Goal: Information Seeking & Learning: Compare options

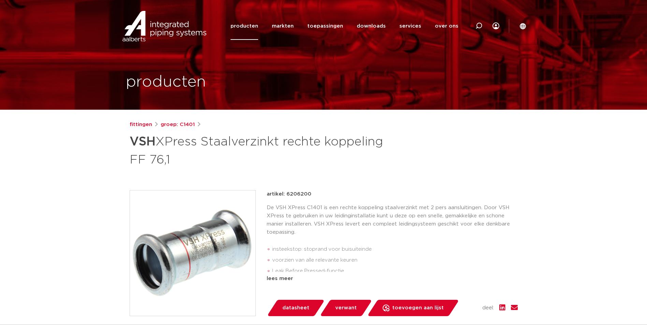
click at [348, 209] on p "De VSH XPress C1401 is een rechte koppeling staalverzinkt met 2 pers aansluitin…" at bounding box center [392, 220] width 251 height 33
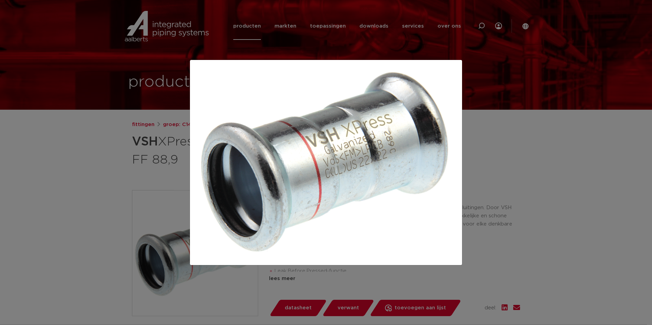
click at [110, 189] on div at bounding box center [326, 162] width 652 height 325
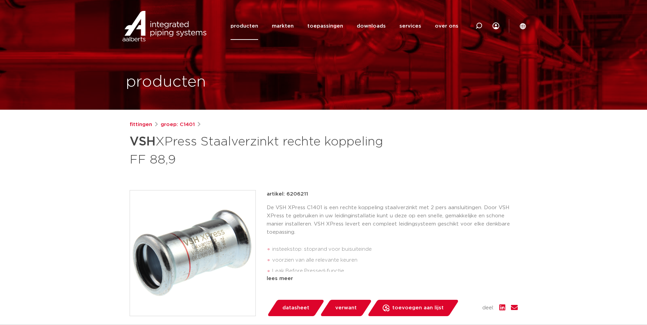
click at [241, 232] on img at bounding box center [193, 254] width 126 height 126
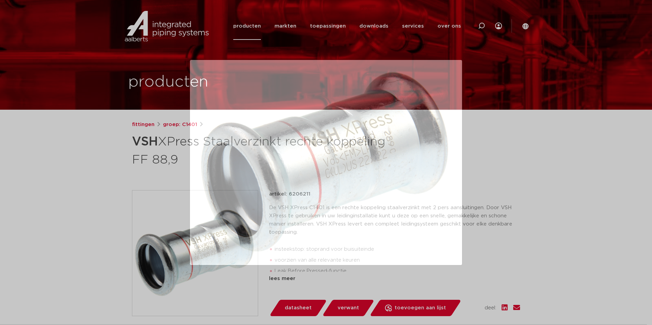
click at [156, 211] on div at bounding box center [326, 162] width 652 height 325
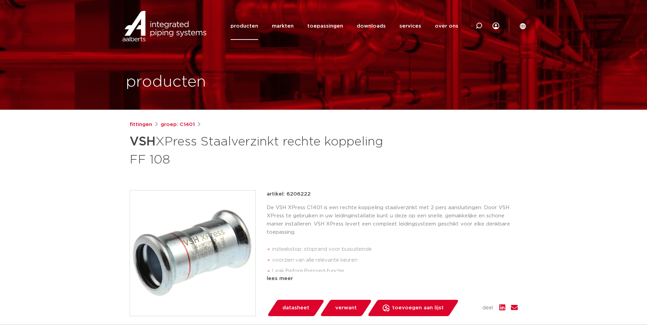
click at [188, 233] on img at bounding box center [193, 254] width 126 height 126
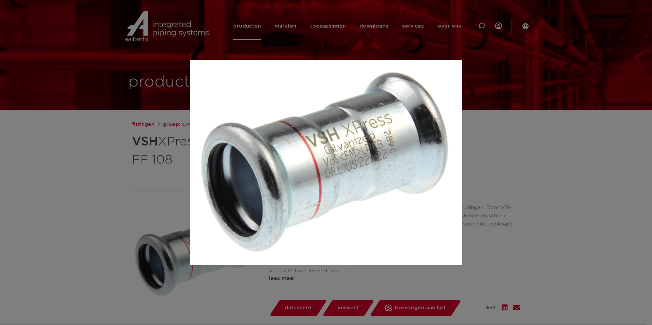
click at [134, 165] on div at bounding box center [326, 162] width 652 height 325
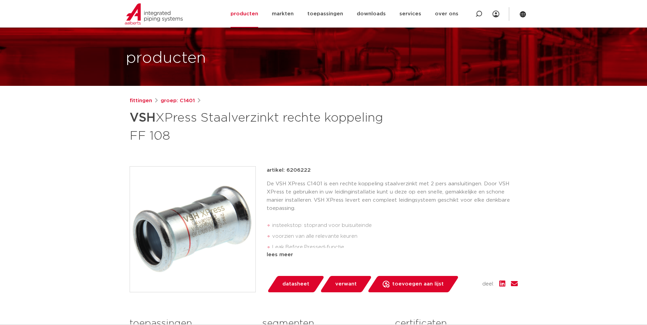
scroll to position [34, 0]
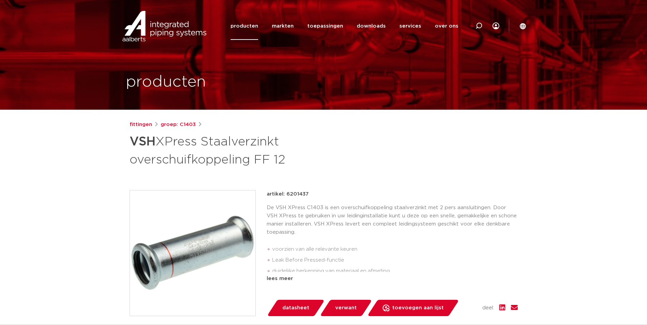
scroll to position [34, 0]
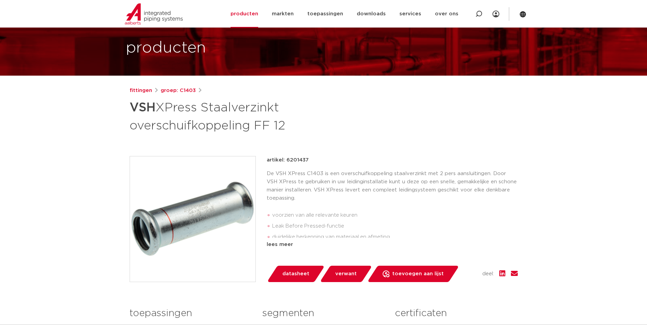
click at [210, 217] on img at bounding box center [193, 220] width 126 height 126
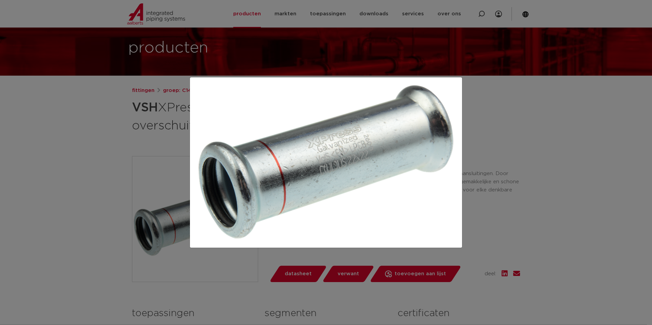
click at [111, 163] on div at bounding box center [326, 162] width 652 height 325
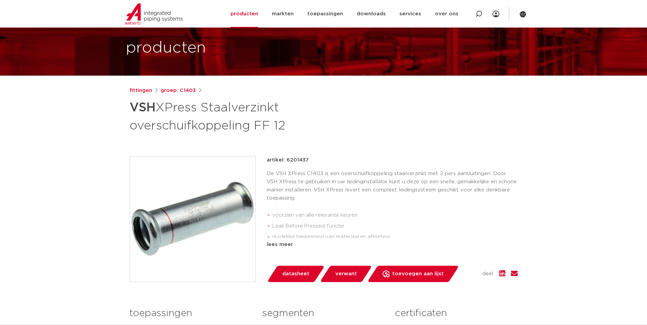
click at [203, 211] on img at bounding box center [193, 220] width 126 height 126
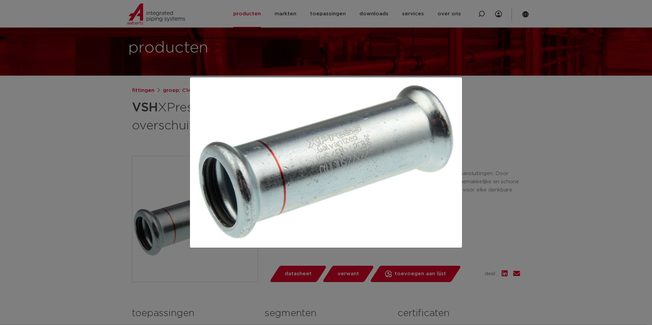
click at [107, 131] on div at bounding box center [326, 162] width 652 height 325
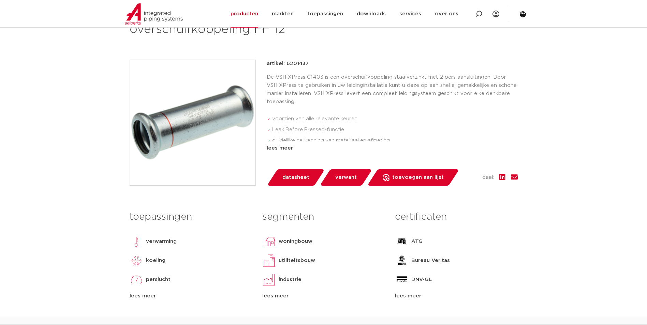
scroll to position [171, 0]
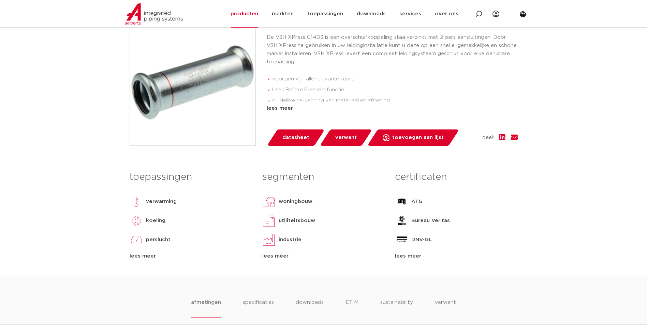
click at [263, 300] on li "specificaties" at bounding box center [258, 308] width 33 height 19
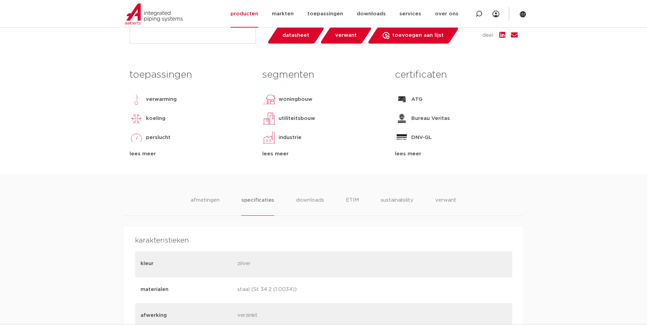
scroll to position [307, 0]
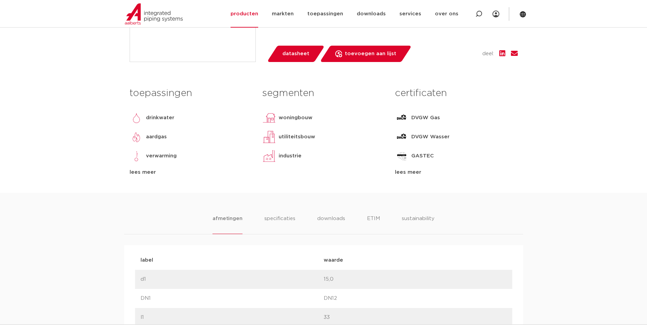
scroll to position [239, 0]
click at [284, 215] on li "specificaties" at bounding box center [279, 223] width 33 height 19
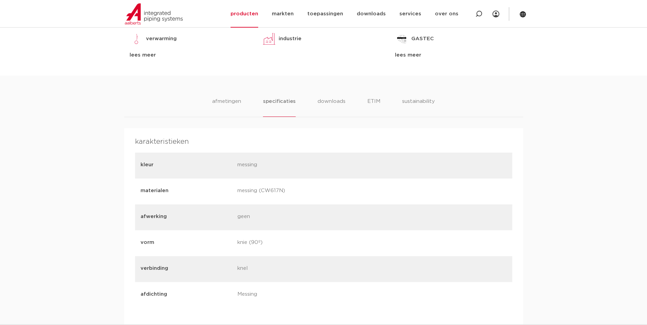
scroll to position [375, 0]
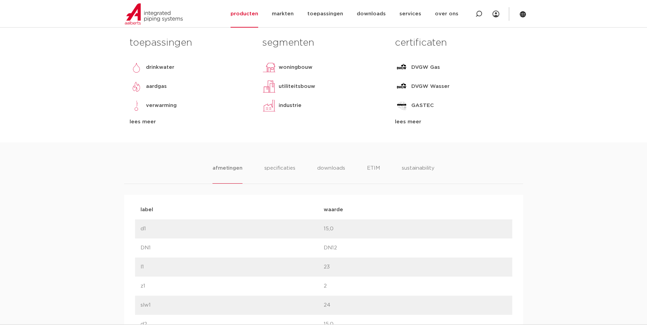
scroll to position [307, 0]
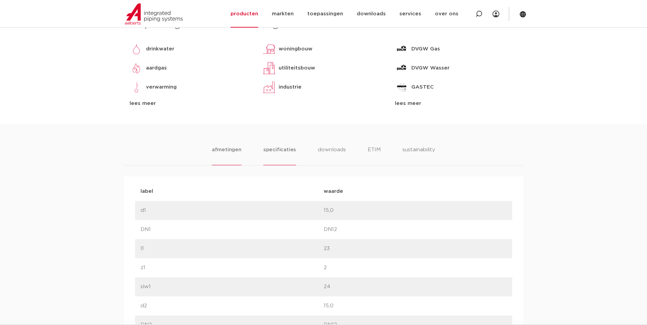
click at [270, 152] on li "specificaties" at bounding box center [279, 155] width 33 height 19
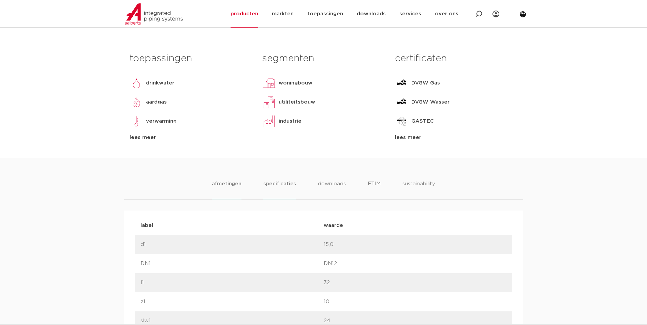
click at [281, 191] on li "specificaties" at bounding box center [279, 189] width 33 height 19
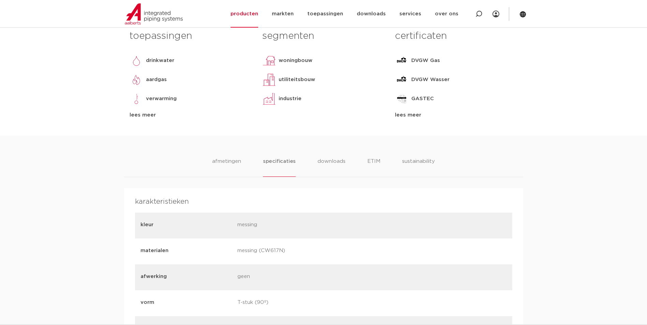
scroll to position [307, 0]
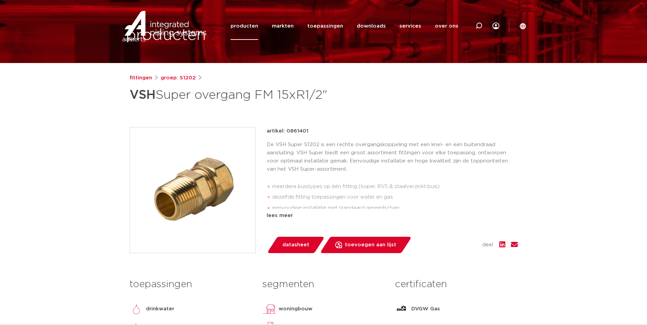
scroll to position [124, 0]
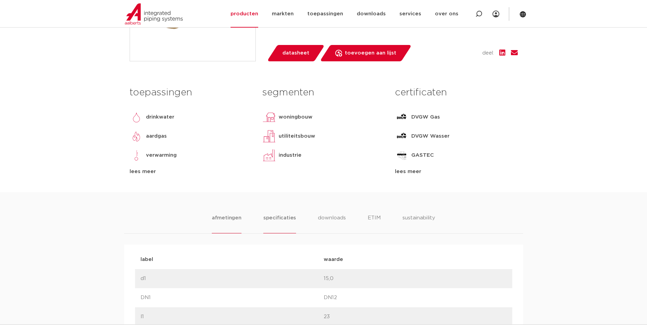
click at [277, 214] on li "specificaties" at bounding box center [279, 223] width 33 height 19
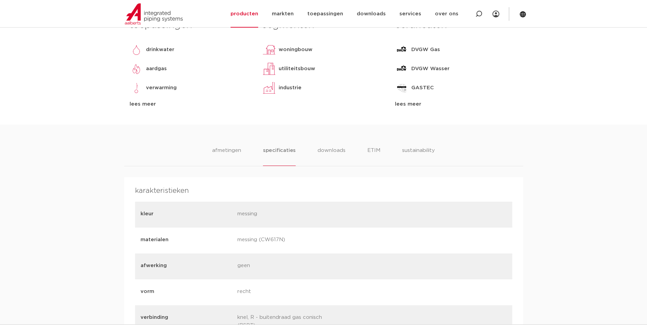
scroll to position [307, 0]
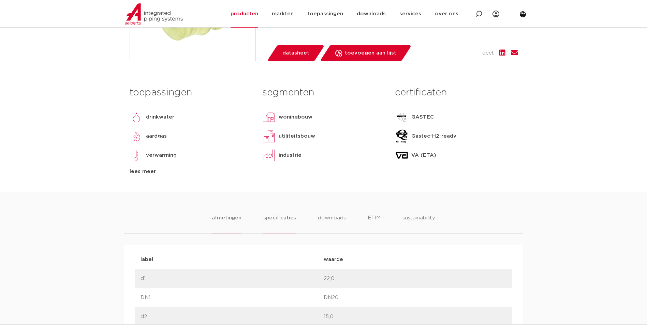
click at [268, 215] on li "specificaties" at bounding box center [279, 223] width 33 height 19
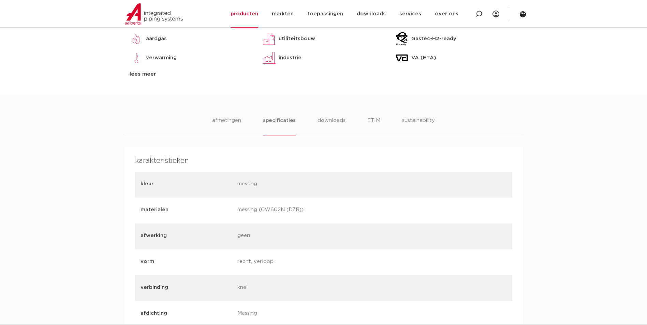
scroll to position [341, 0]
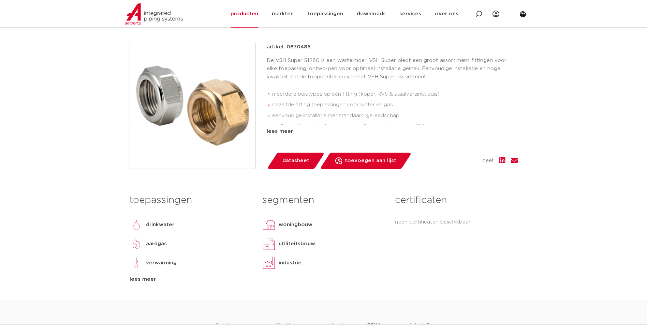
scroll to position [171, 0]
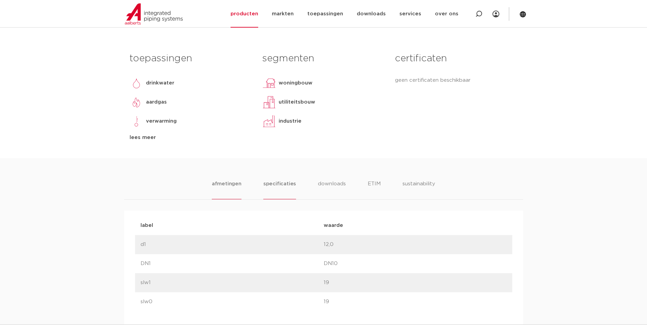
click at [283, 183] on li "specificaties" at bounding box center [279, 189] width 33 height 19
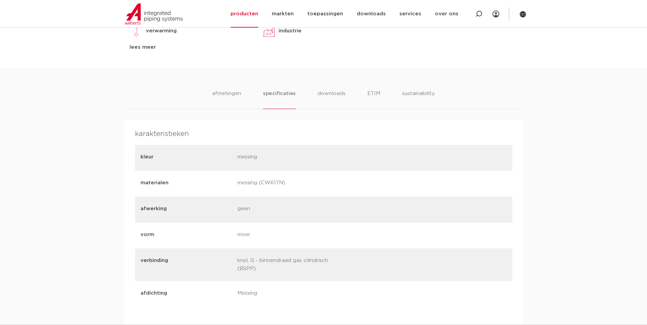
scroll to position [375, 0]
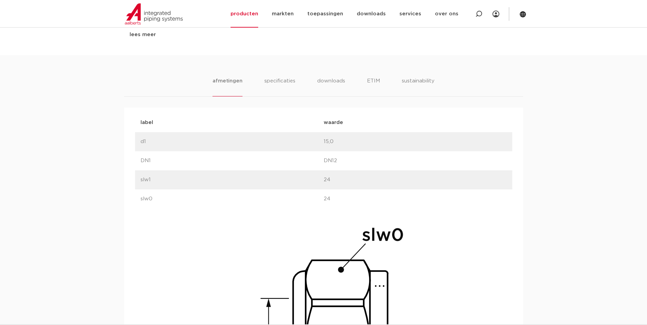
scroll to position [375, 0]
click at [288, 88] on li "specificaties" at bounding box center [279, 87] width 33 height 19
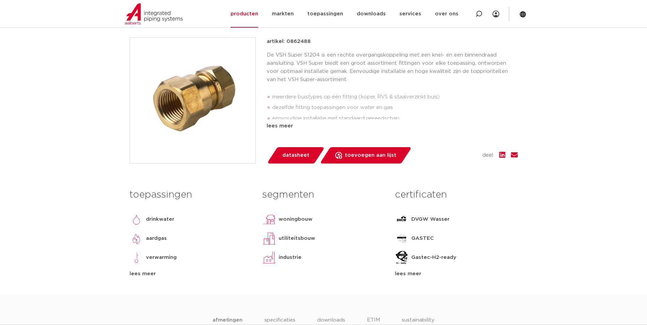
scroll to position [307, 0]
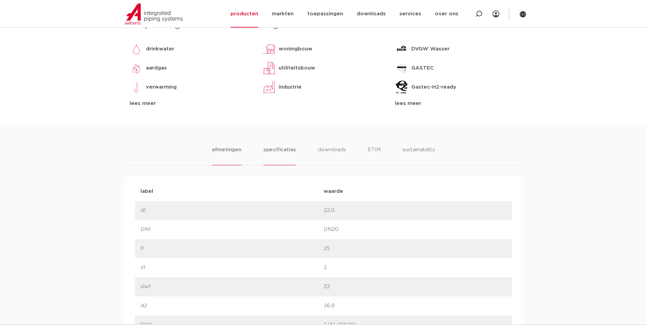
click at [289, 158] on li "specificaties" at bounding box center [279, 155] width 33 height 19
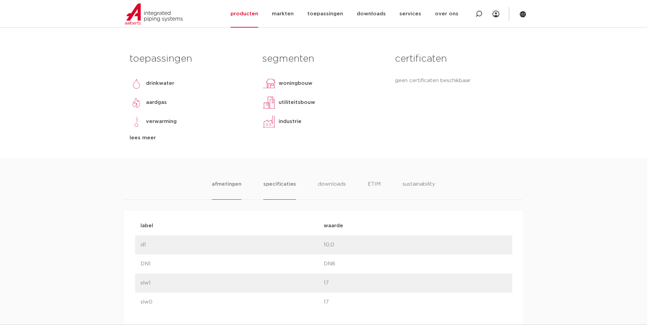
scroll to position [273, 0]
click at [284, 187] on li "specificaties" at bounding box center [279, 189] width 33 height 19
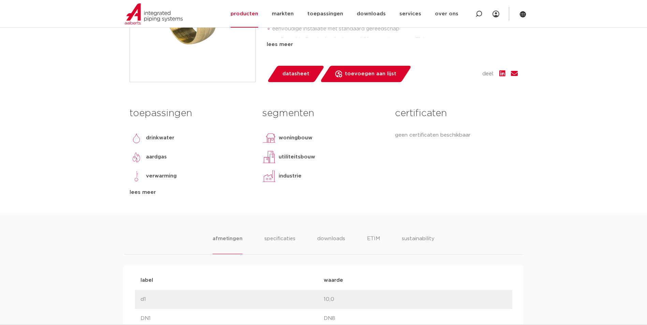
scroll to position [239, 0]
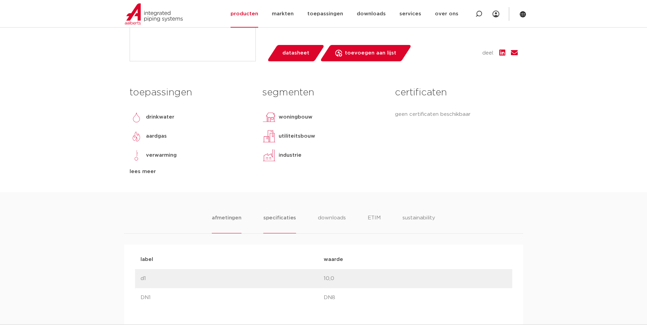
click at [287, 218] on li "specificaties" at bounding box center [279, 223] width 33 height 19
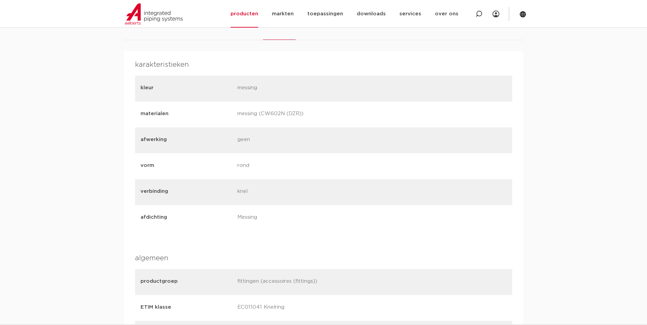
scroll to position [444, 0]
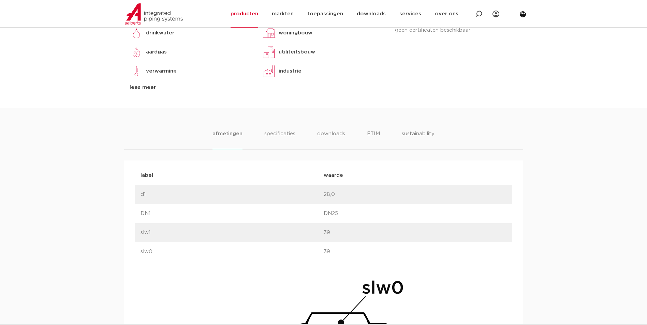
scroll to position [341, 0]
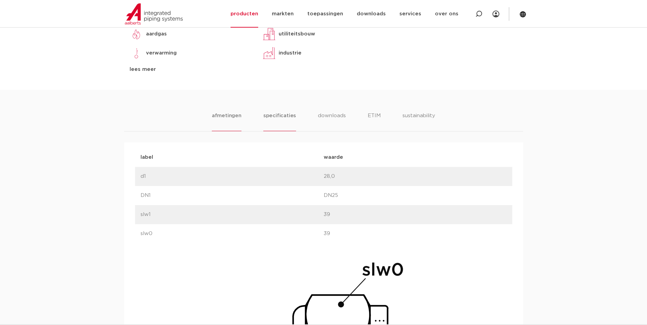
click at [264, 115] on li "specificaties" at bounding box center [279, 121] width 33 height 19
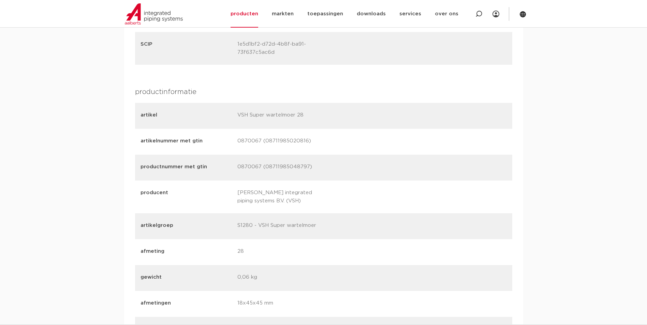
scroll to position [0, 0]
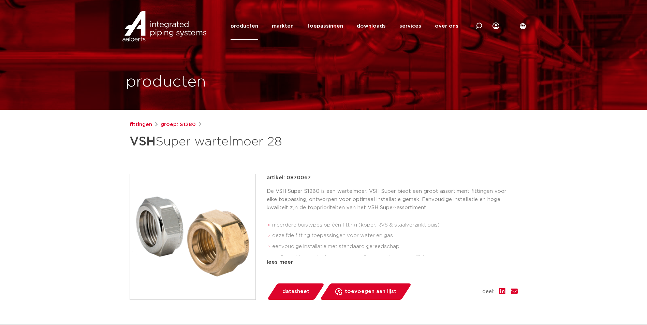
drag, startPoint x: 106, startPoint y: 231, endPoint x: 97, endPoint y: 134, distance: 97.3
click at [251, 212] on img at bounding box center [193, 237] width 126 height 126
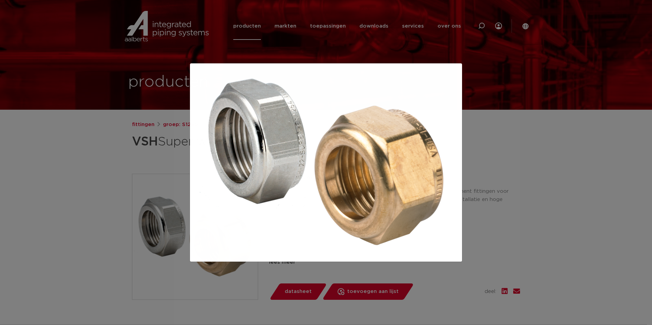
click at [511, 158] on div at bounding box center [326, 162] width 652 height 325
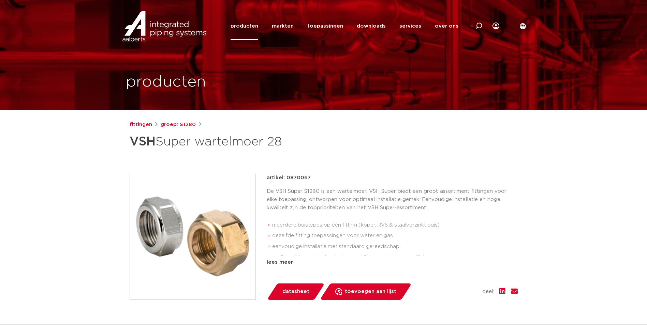
click at [216, 249] on img at bounding box center [193, 237] width 126 height 126
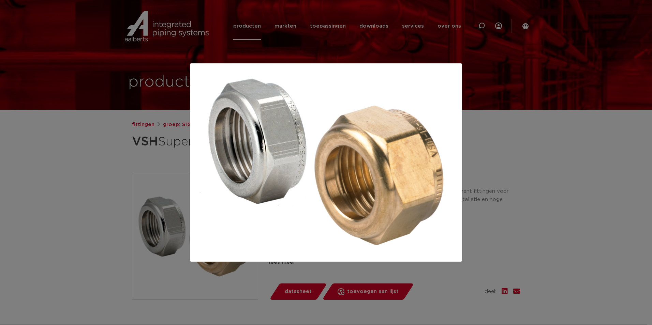
click at [96, 164] on div at bounding box center [326, 162] width 652 height 325
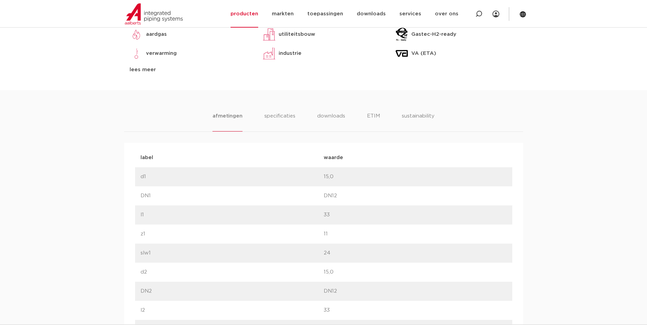
scroll to position [341, 0]
click at [283, 131] on li "specificaties" at bounding box center [279, 121] width 33 height 19
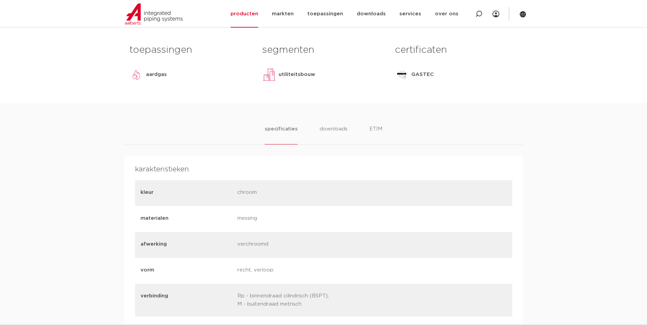
scroll to position [307, 0]
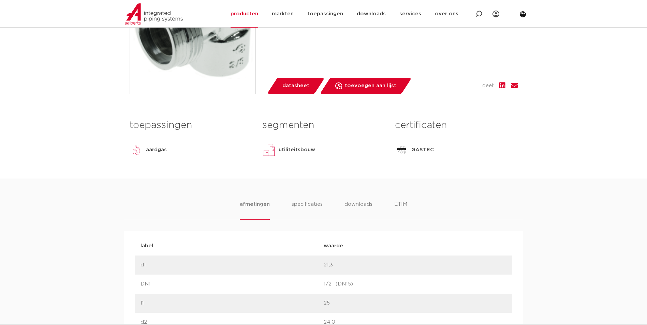
scroll to position [239, 0]
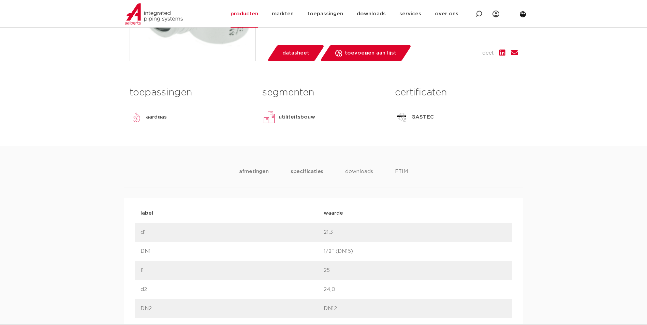
click at [302, 172] on li "specificaties" at bounding box center [307, 177] width 33 height 19
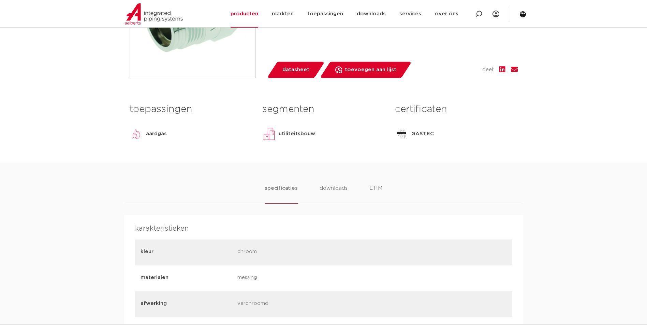
scroll to position [239, 0]
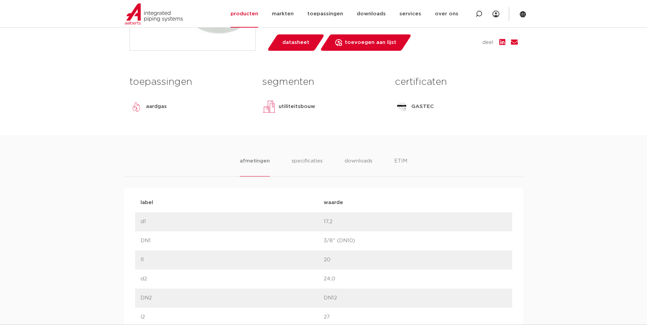
scroll to position [273, 0]
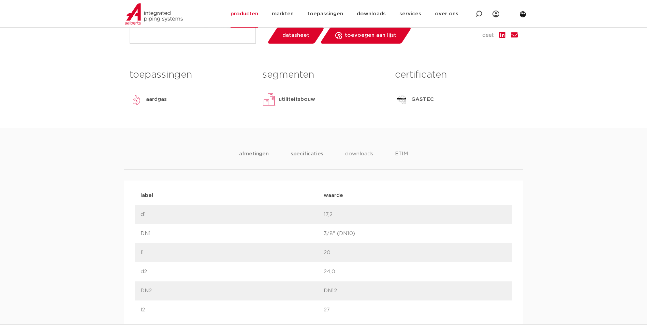
click at [301, 158] on li "specificaties" at bounding box center [307, 159] width 33 height 19
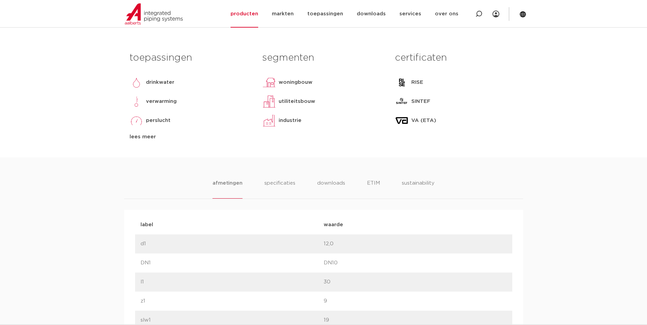
scroll to position [307, 0]
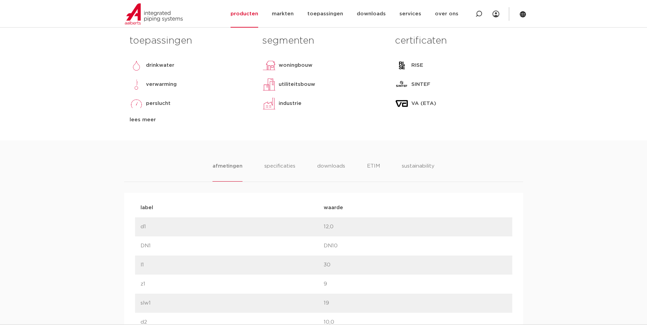
click at [278, 168] on li "specificaties" at bounding box center [279, 171] width 33 height 19
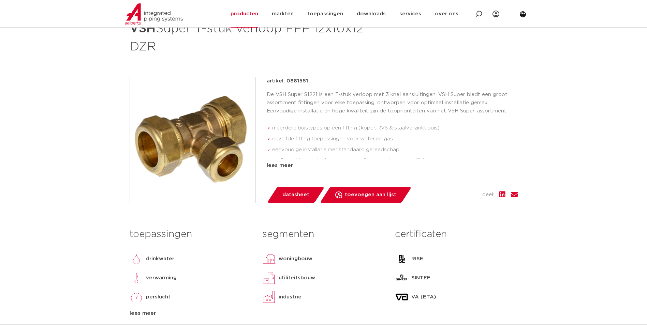
scroll to position [102, 0]
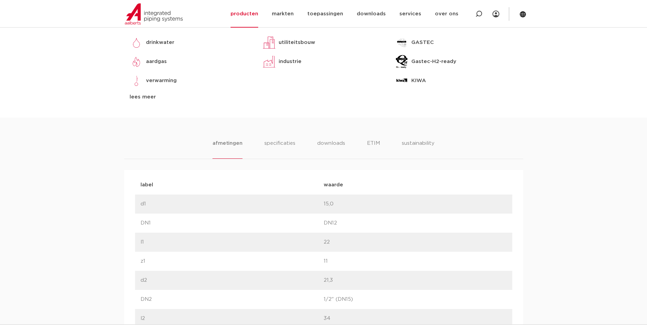
scroll to position [341, 0]
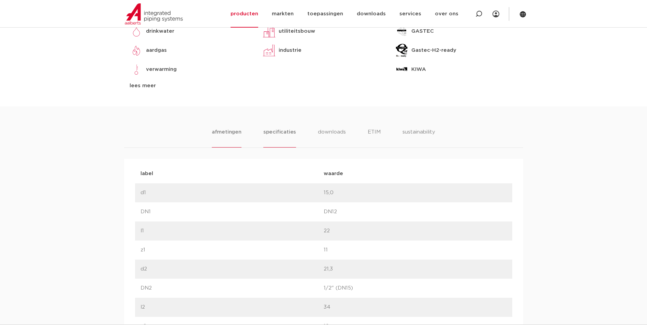
click at [287, 134] on li "specificaties" at bounding box center [279, 137] width 33 height 19
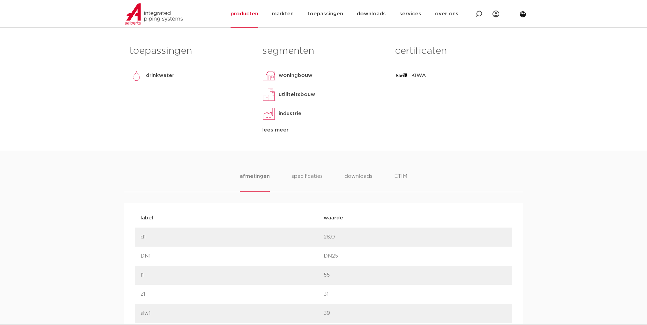
scroll to position [307, 0]
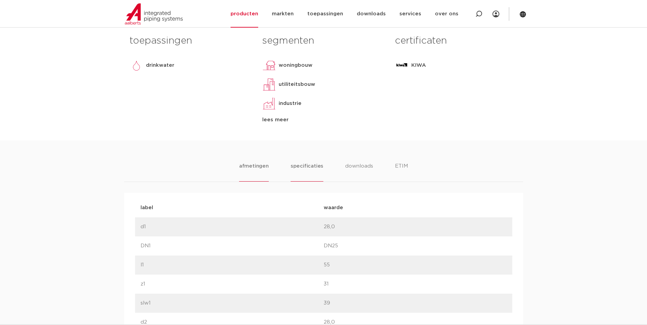
click at [309, 177] on li "specificaties" at bounding box center [307, 171] width 33 height 19
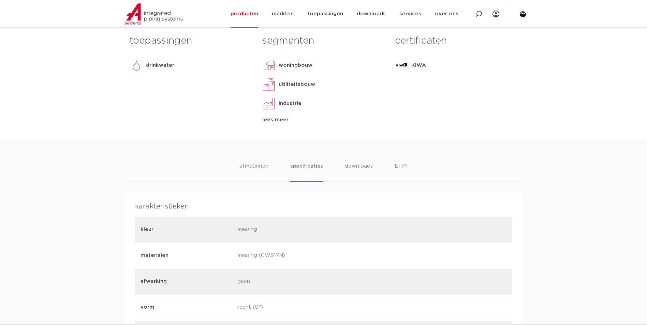
scroll to position [341, 0]
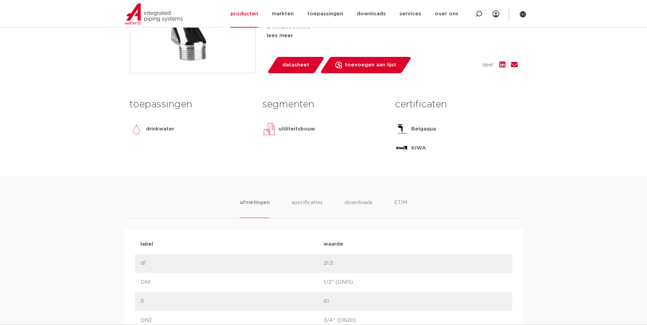
scroll to position [273, 0]
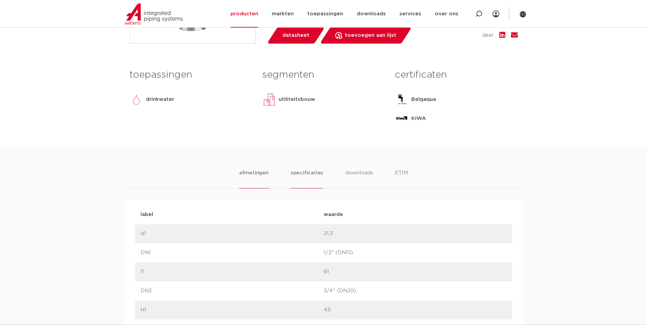
click at [296, 177] on li "specificaties" at bounding box center [307, 178] width 33 height 19
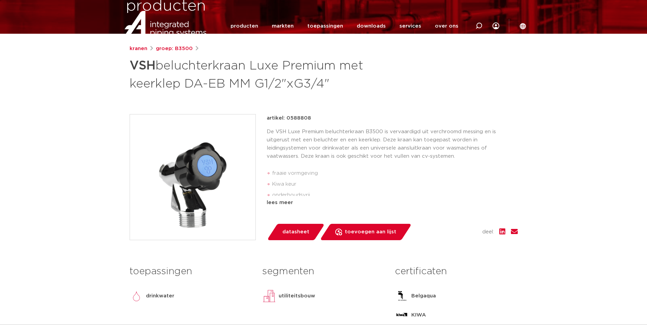
scroll to position [0, 0]
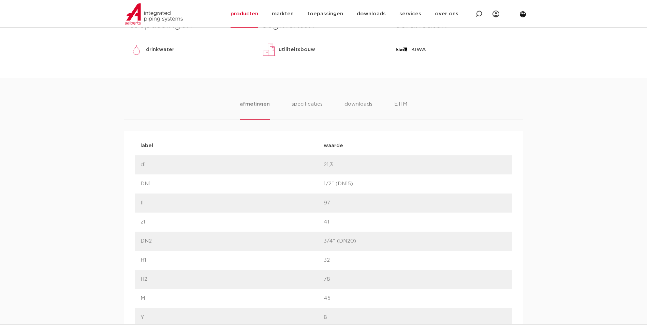
scroll to position [341, 0]
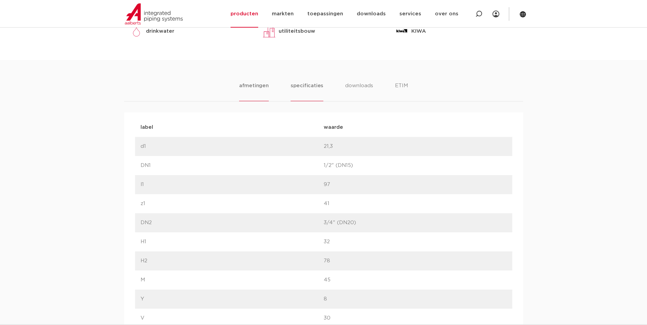
click at [303, 85] on li "specificaties" at bounding box center [307, 91] width 33 height 19
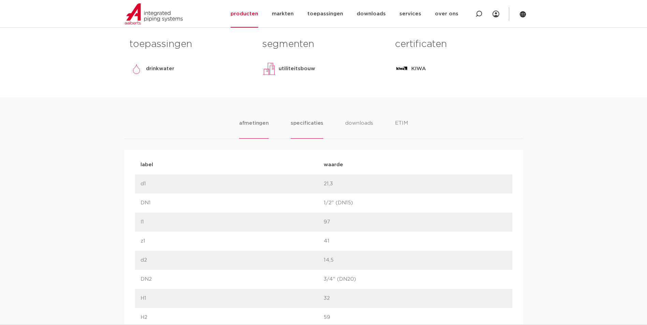
scroll to position [307, 0]
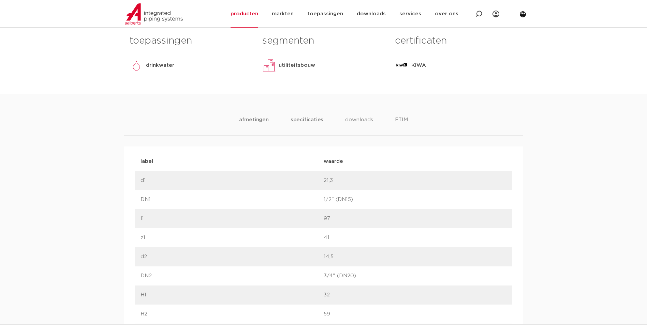
click at [311, 121] on li "specificaties" at bounding box center [307, 125] width 33 height 19
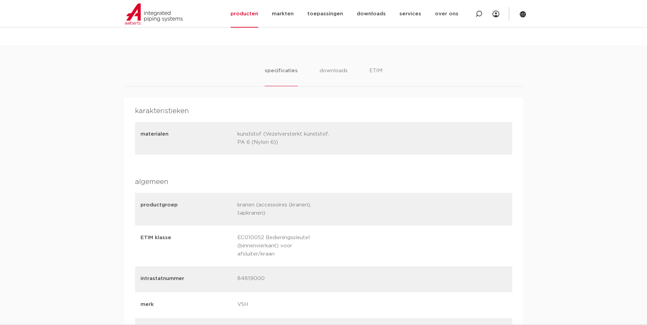
scroll to position [375, 0]
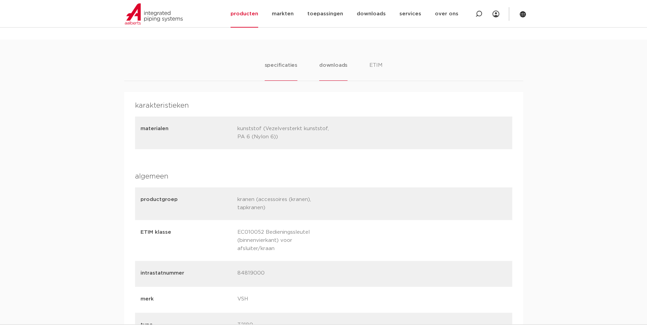
click at [319, 64] on li "downloads" at bounding box center [333, 70] width 28 height 19
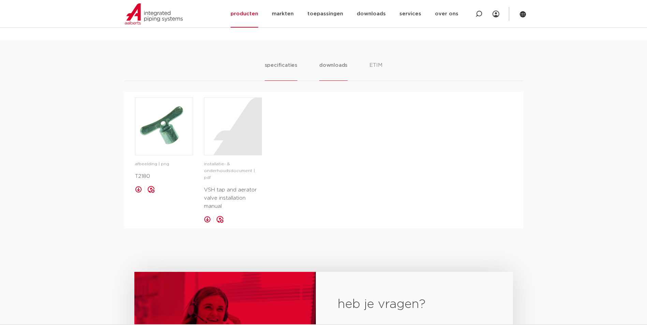
click at [291, 66] on li "specificaties" at bounding box center [281, 70] width 33 height 19
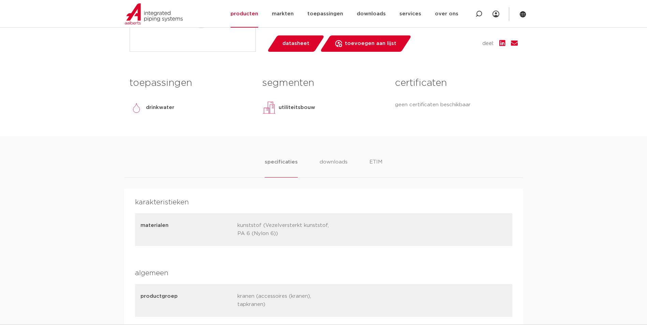
scroll to position [239, 0]
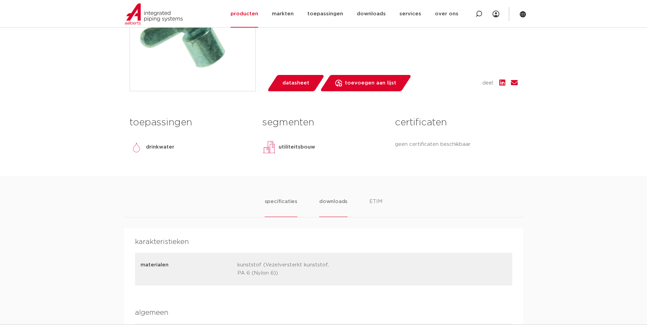
click at [329, 202] on li "downloads" at bounding box center [333, 207] width 28 height 19
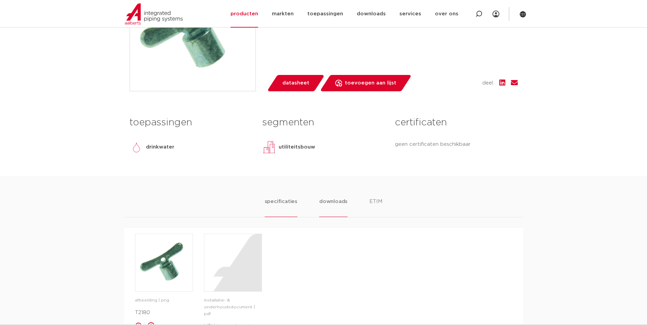
click at [273, 204] on li "specificaties" at bounding box center [281, 207] width 33 height 19
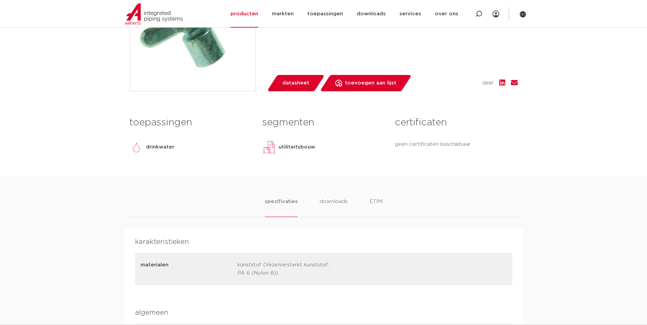
click at [382, 206] on div "specificaties downloads ETIM" at bounding box center [323, 208] width 399 height 20
click at [386, 202] on div "specificaties downloads ETIM" at bounding box center [323, 208] width 399 height 20
click at [378, 202] on li "ETIM" at bounding box center [376, 207] width 12 height 19
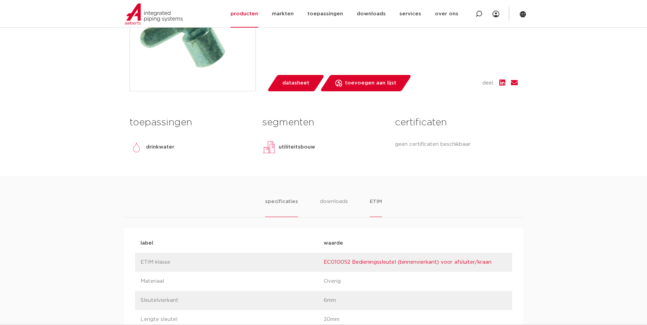
click at [290, 203] on li "specificaties" at bounding box center [281, 207] width 33 height 19
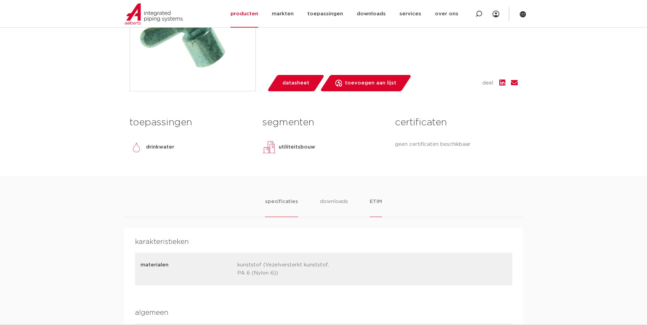
click at [376, 204] on li "ETIM" at bounding box center [376, 207] width 12 height 19
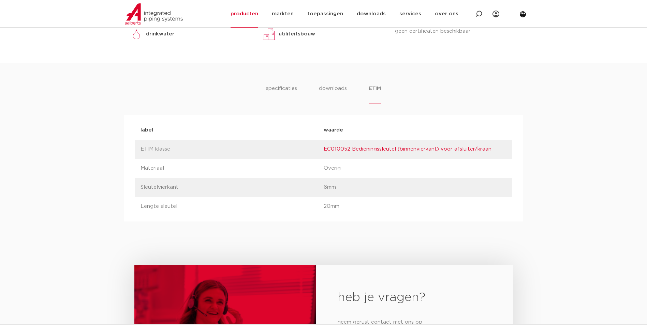
scroll to position [341, 0]
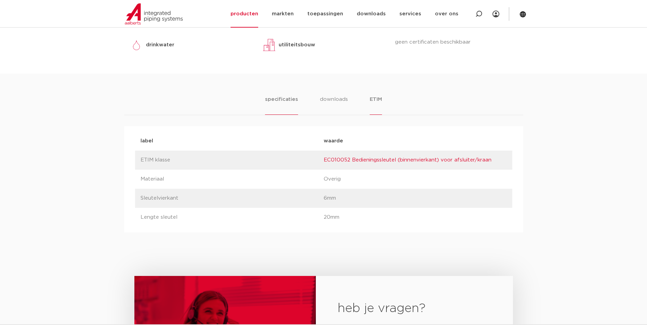
click at [288, 113] on li "specificaties" at bounding box center [281, 105] width 33 height 19
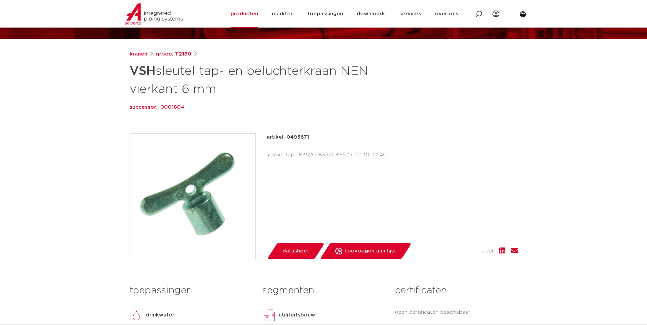
scroll to position [68, 0]
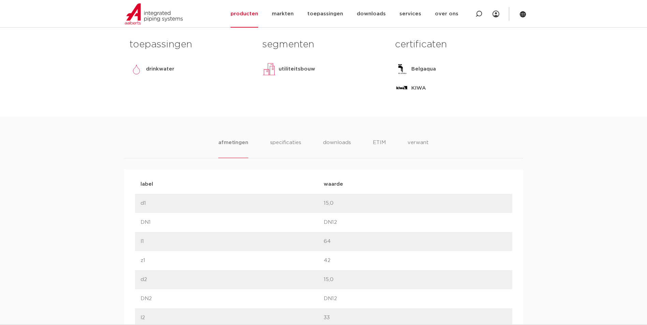
scroll to position [307, 0]
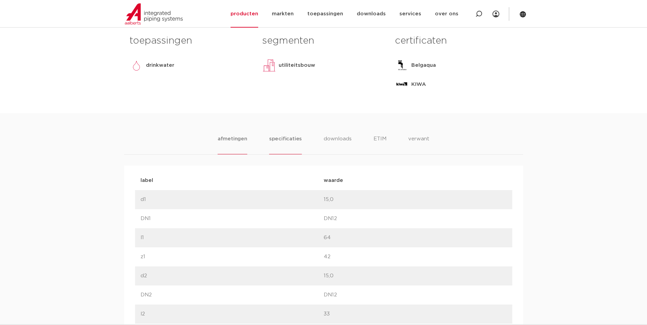
click at [288, 144] on li "specificaties" at bounding box center [285, 144] width 33 height 19
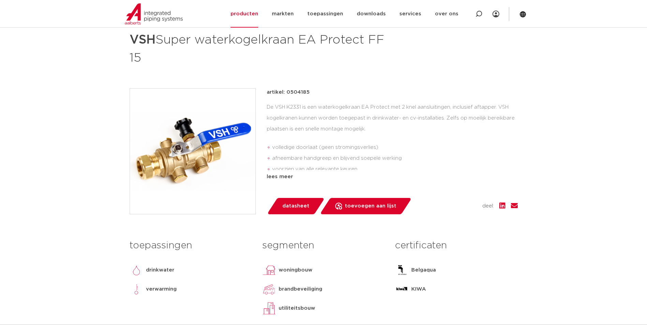
scroll to position [102, 0]
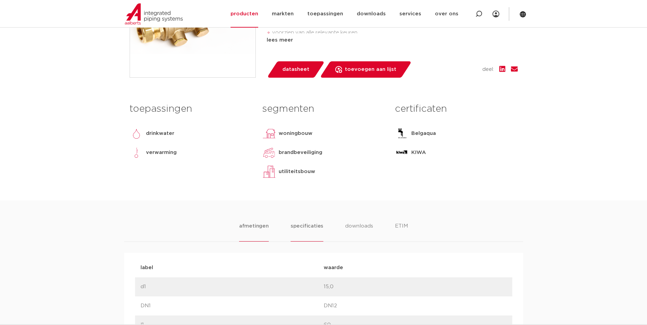
click at [308, 230] on li "specificaties" at bounding box center [307, 231] width 33 height 19
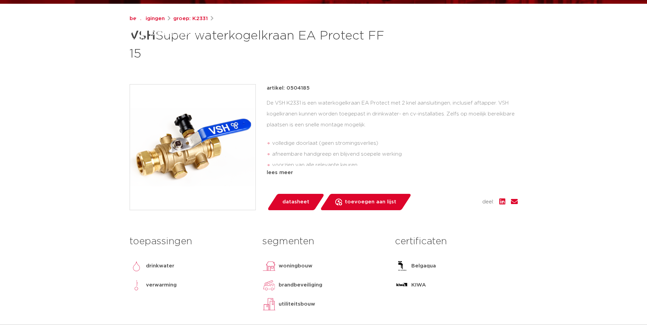
scroll to position [0, 0]
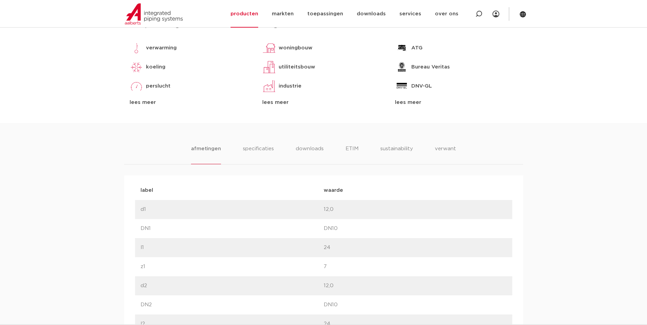
scroll to position [341, 0]
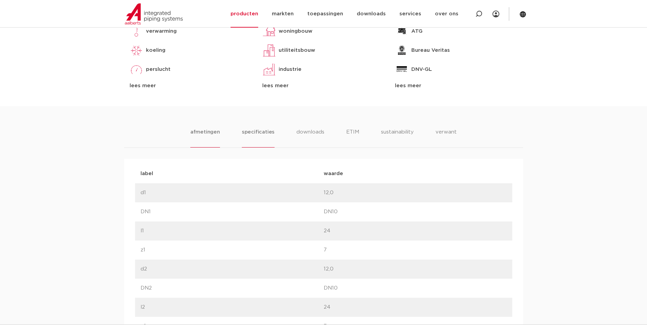
click at [268, 136] on li "specificaties" at bounding box center [258, 137] width 33 height 19
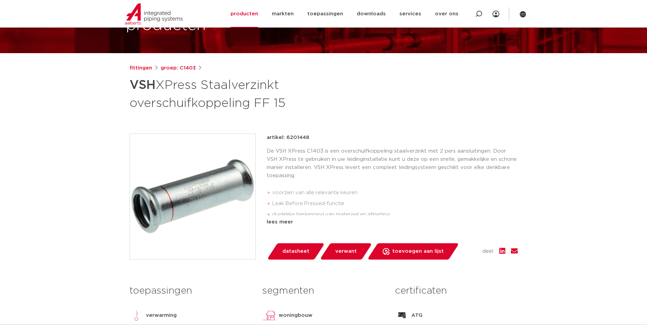
scroll to position [68, 0]
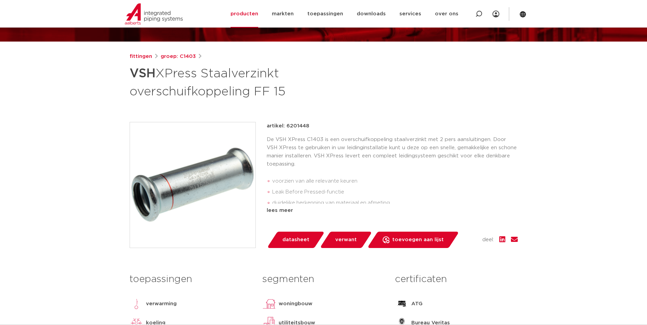
click at [219, 161] on img at bounding box center [193, 185] width 126 height 126
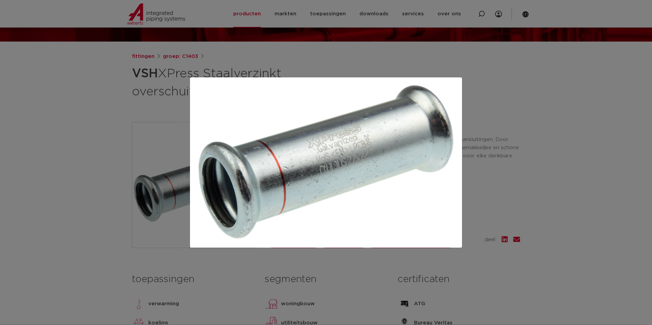
click at [63, 85] on div at bounding box center [326, 162] width 652 height 325
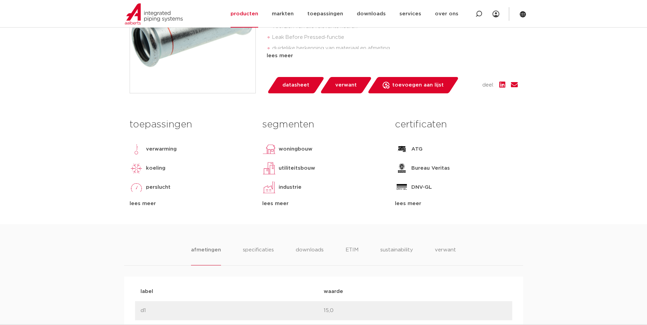
scroll to position [239, 0]
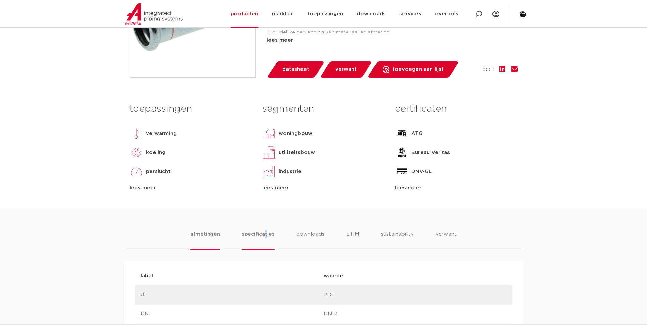
click at [266, 236] on li "specificaties" at bounding box center [258, 240] width 33 height 19
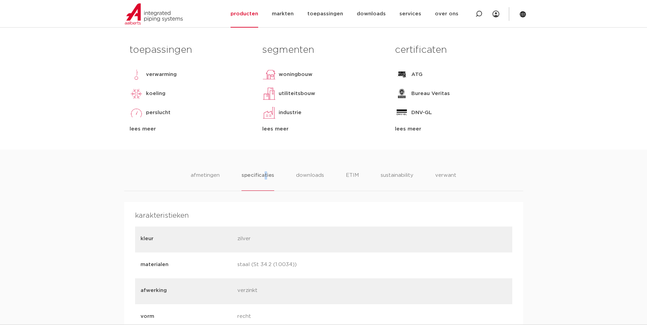
scroll to position [307, 0]
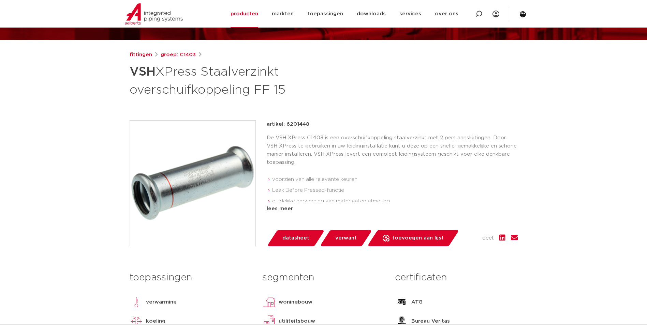
scroll to position [0, 0]
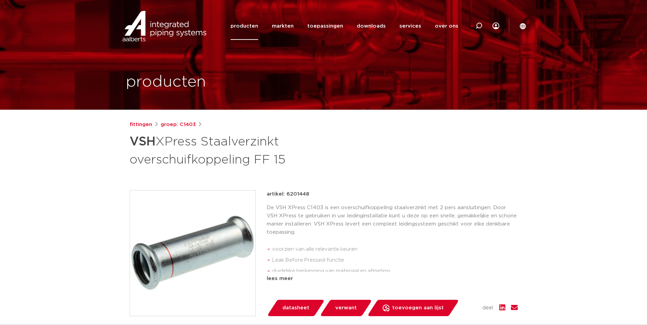
click at [442, 213] on p "De VSH XPress C1403 is een overschuifkoppeling staalverzinkt met 2 pers aanslui…" at bounding box center [392, 220] width 251 height 33
click at [277, 277] on div "lees meer" at bounding box center [392, 279] width 251 height 8
click at [212, 244] on img at bounding box center [193, 254] width 126 height 126
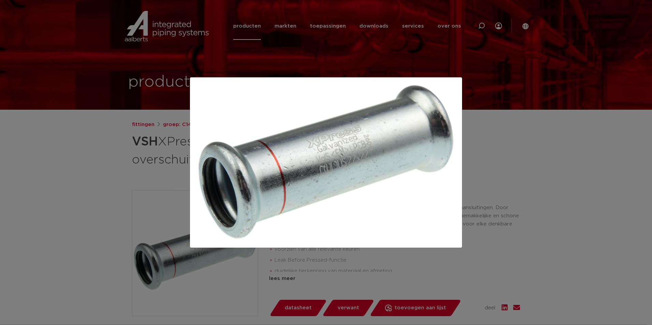
click at [95, 180] on div at bounding box center [326, 162] width 652 height 325
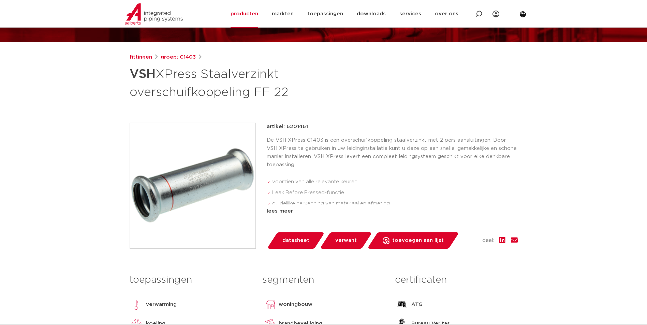
scroll to position [68, 0]
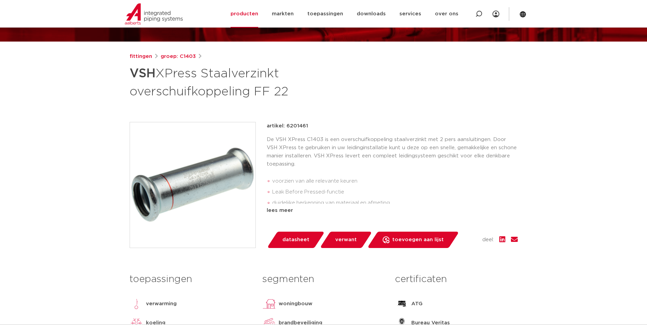
click at [174, 163] on img at bounding box center [193, 185] width 126 height 126
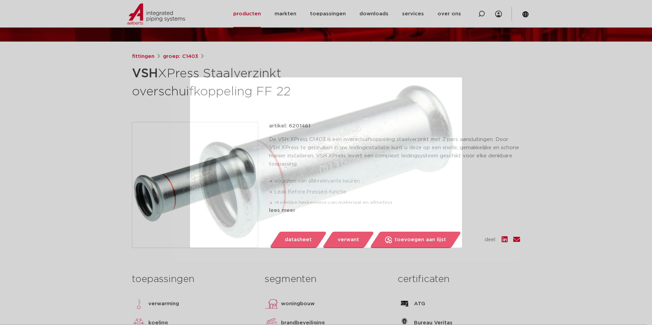
click at [104, 145] on div at bounding box center [326, 162] width 652 height 325
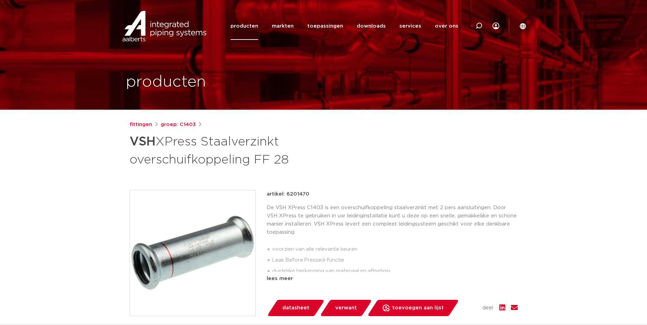
click at [229, 255] on img at bounding box center [193, 254] width 126 height 126
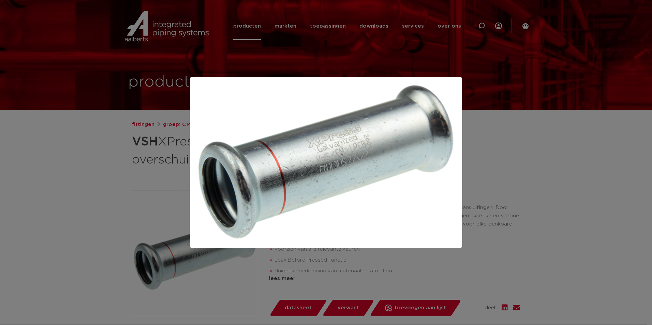
click at [115, 177] on div at bounding box center [326, 162] width 652 height 325
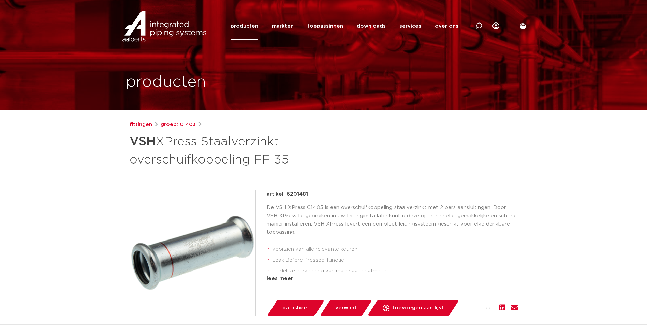
click at [206, 247] on img at bounding box center [193, 254] width 126 height 126
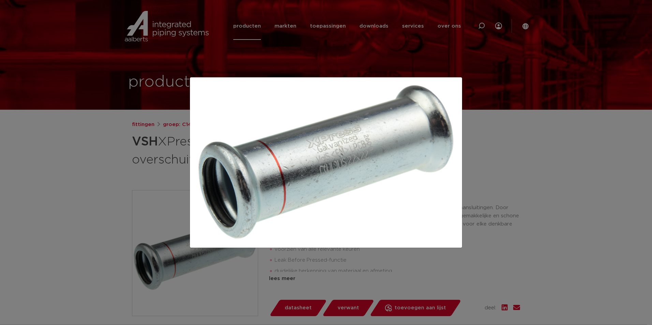
click at [79, 166] on div at bounding box center [326, 162] width 652 height 325
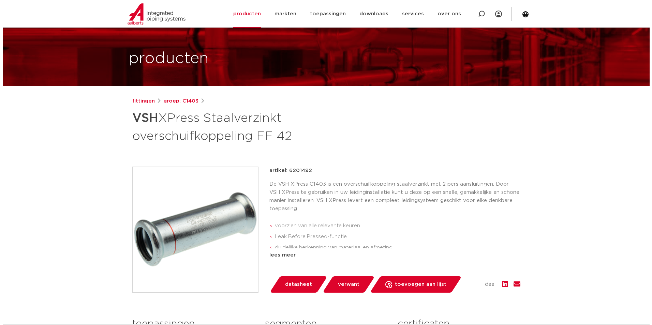
scroll to position [34, 0]
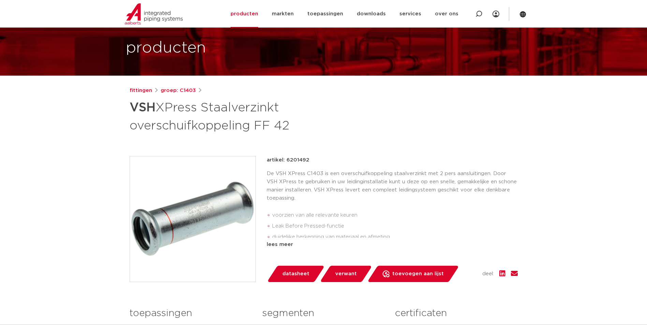
click at [217, 215] on img at bounding box center [193, 220] width 126 height 126
click at [206, 200] on img at bounding box center [193, 220] width 126 height 126
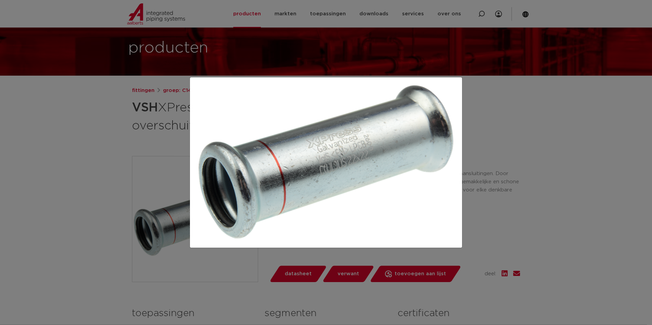
click at [113, 162] on div at bounding box center [326, 162] width 652 height 325
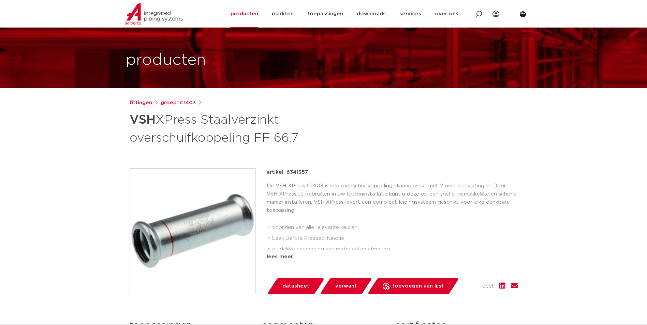
scroll to position [34, 0]
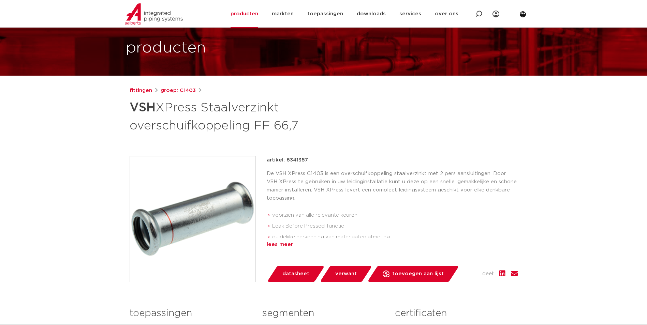
click at [279, 243] on div "lees meer" at bounding box center [392, 245] width 251 height 8
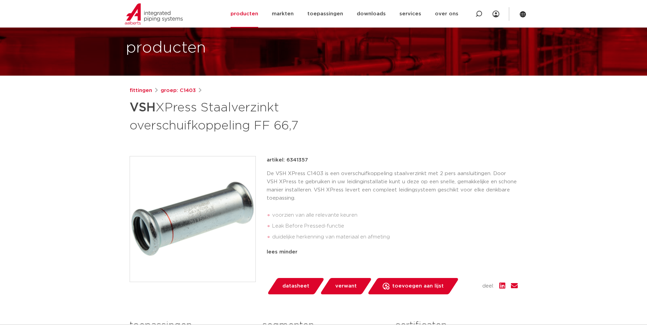
click at [175, 213] on img at bounding box center [193, 220] width 126 height 126
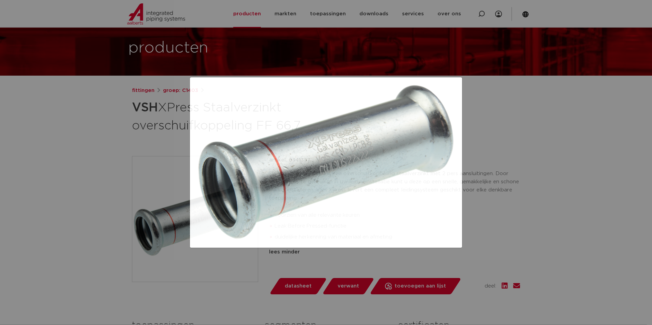
click at [88, 148] on div at bounding box center [326, 162] width 652 height 325
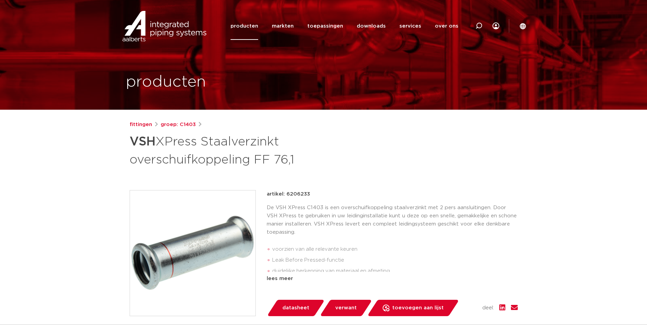
drag, startPoint x: 0, startPoint y: 0, endPoint x: 236, endPoint y: 236, distance: 334.4
click at [236, 236] on img at bounding box center [193, 254] width 126 height 126
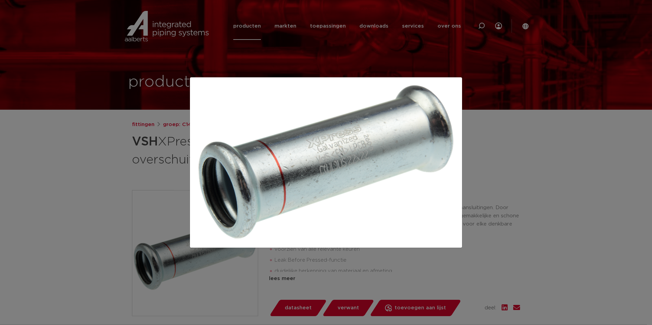
click at [115, 165] on div at bounding box center [326, 162] width 652 height 325
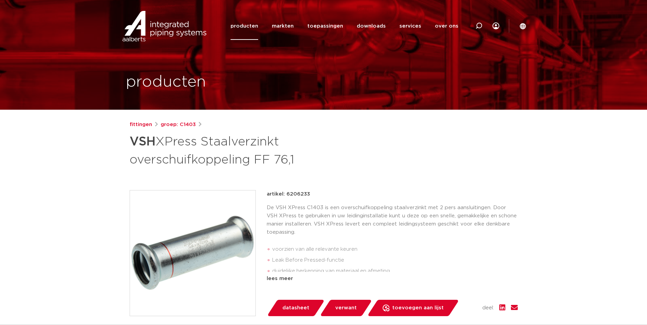
click at [199, 250] on img at bounding box center [193, 254] width 126 height 126
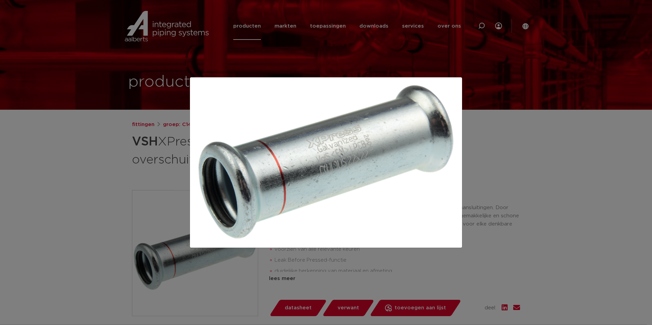
click at [171, 179] on div at bounding box center [326, 162] width 652 height 325
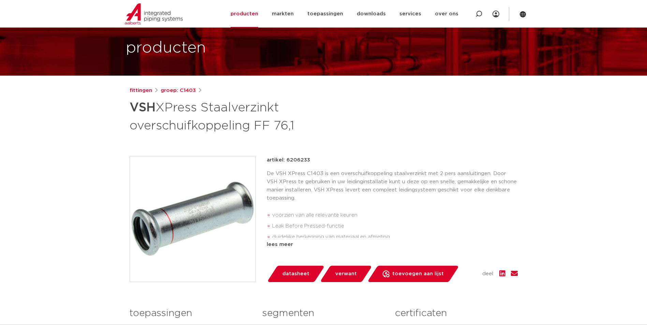
scroll to position [68, 0]
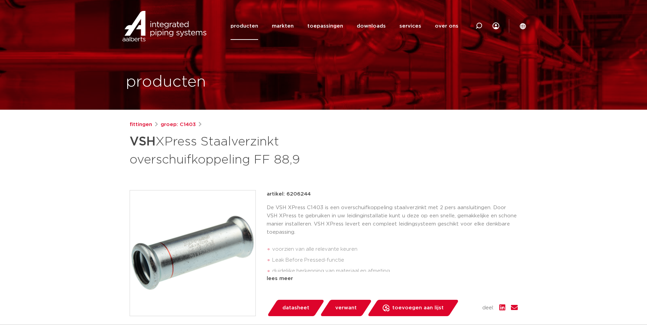
click at [211, 223] on img at bounding box center [193, 254] width 126 height 126
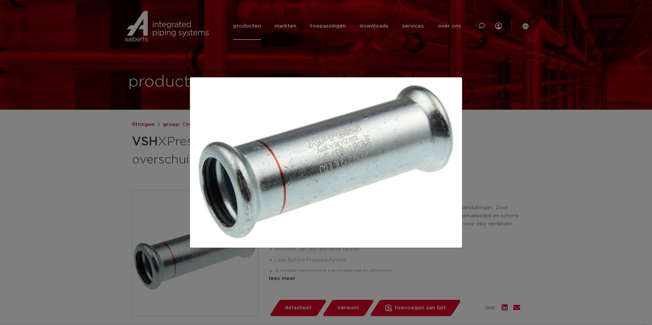
click at [103, 192] on div at bounding box center [326, 162] width 652 height 325
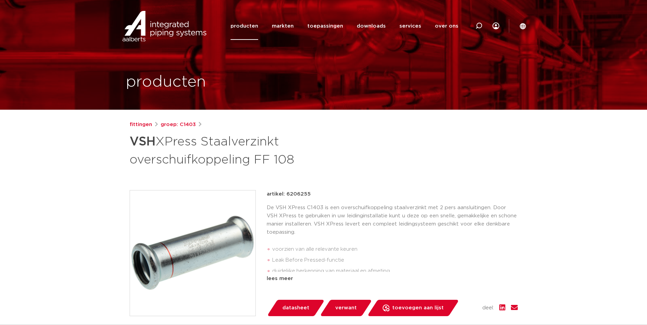
click at [204, 241] on img at bounding box center [193, 254] width 126 height 126
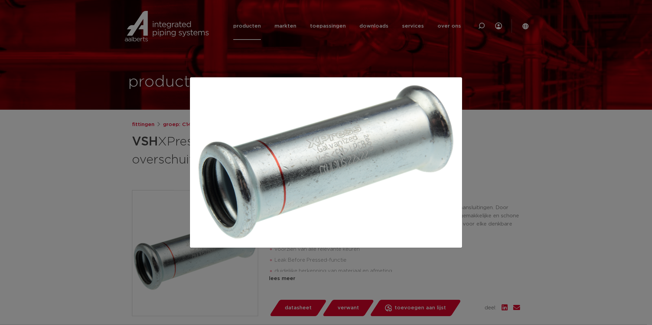
click at [149, 161] on div at bounding box center [326, 162] width 652 height 325
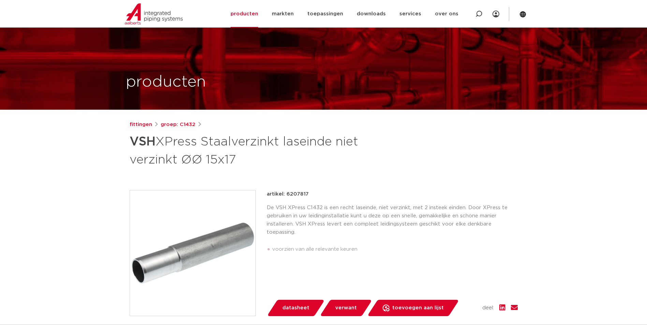
scroll to position [34, 0]
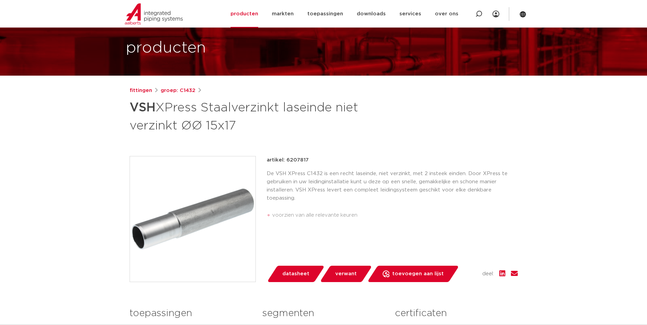
click at [219, 235] on img at bounding box center [193, 220] width 126 height 126
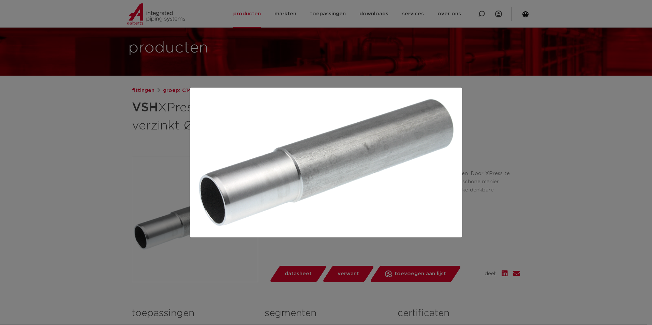
click at [92, 148] on div at bounding box center [326, 162] width 652 height 325
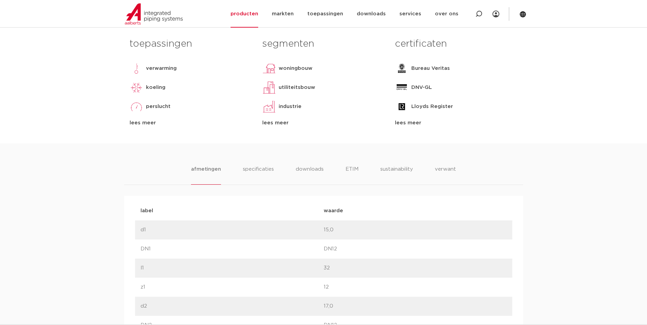
scroll to position [307, 0]
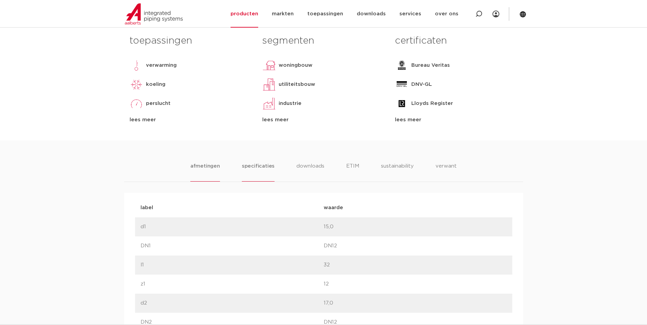
click at [271, 173] on li "specificaties" at bounding box center [258, 171] width 33 height 19
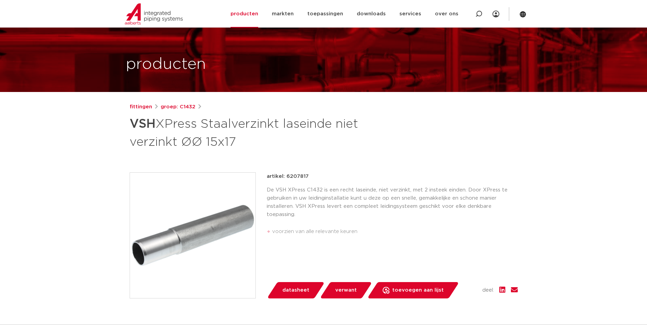
scroll to position [34, 0]
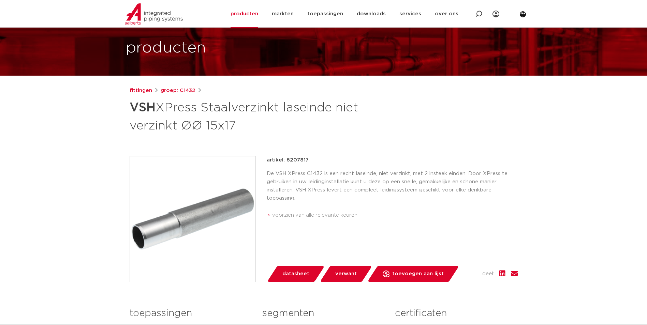
click at [188, 212] on img at bounding box center [193, 220] width 126 height 126
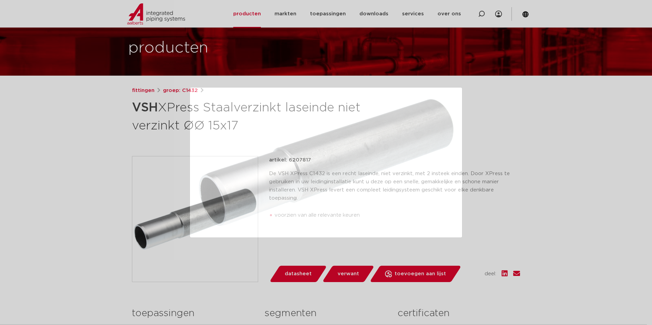
click at [93, 188] on div at bounding box center [326, 162] width 652 height 325
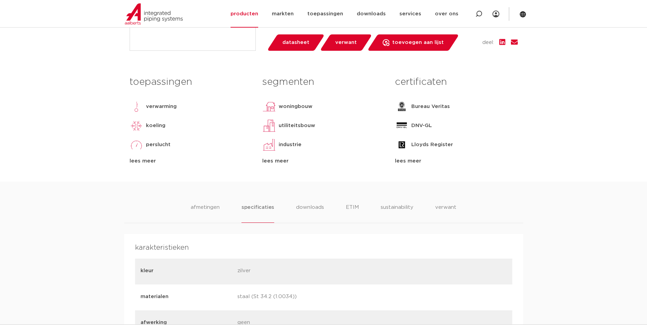
scroll to position [307, 0]
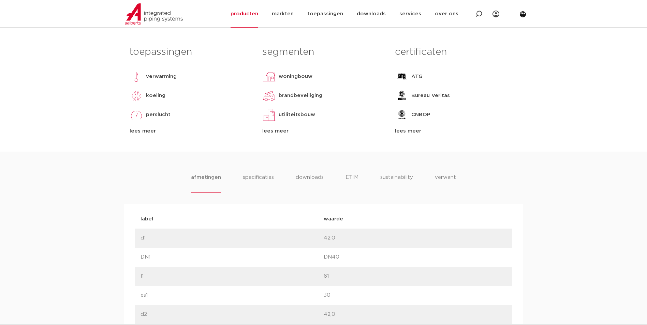
scroll to position [307, 0]
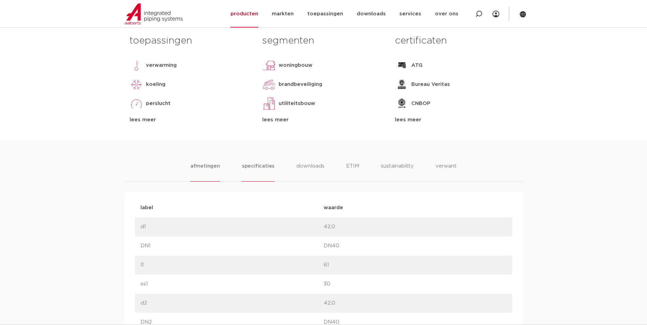
click at [263, 167] on li "specificaties" at bounding box center [258, 171] width 33 height 19
click at [250, 173] on li "specificaties" at bounding box center [258, 171] width 33 height 19
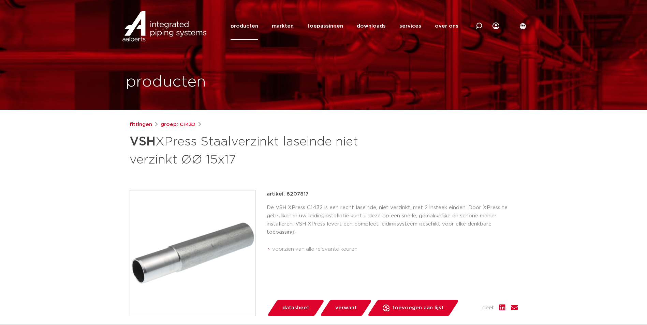
scroll to position [34, 0]
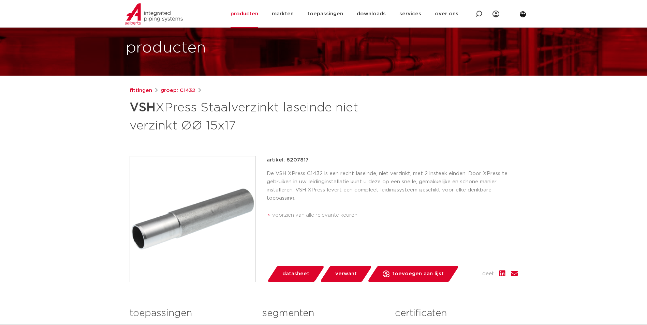
click at [342, 182] on p "De VSH XPress C1432 is een recht laseinde, niet verzinkt, met 2 insteek einden.…" at bounding box center [392, 186] width 251 height 33
